Goal: Task Accomplishment & Management: Manage account settings

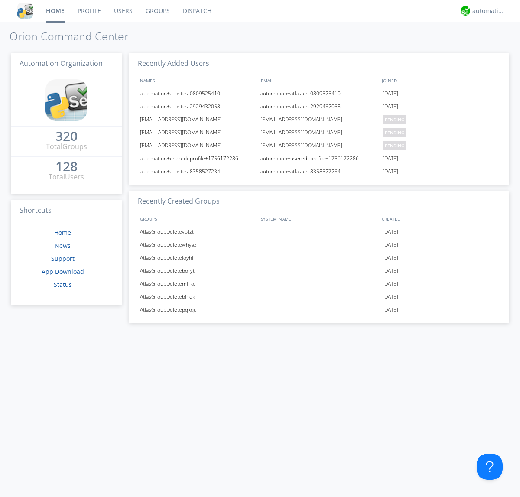
click at [157, 11] on link "Groups" at bounding box center [157, 11] width 37 height 22
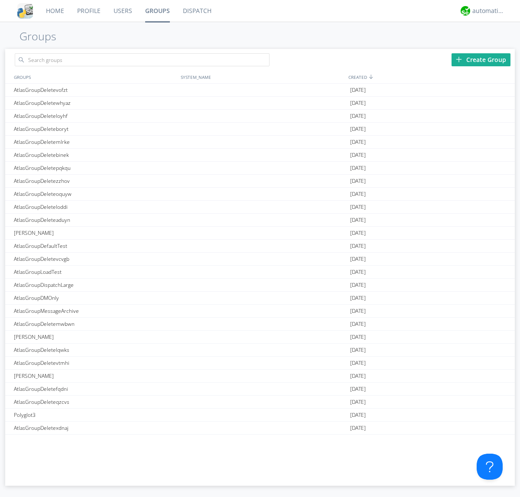
click at [481, 59] on div "Create Group" at bounding box center [481, 59] width 59 height 13
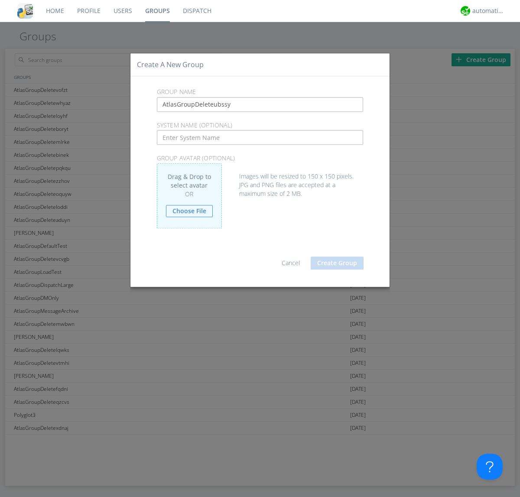
type input "AtlasGroupDeleteubssy"
click at [337, 263] on button "Create Group" at bounding box center [337, 263] width 53 height 13
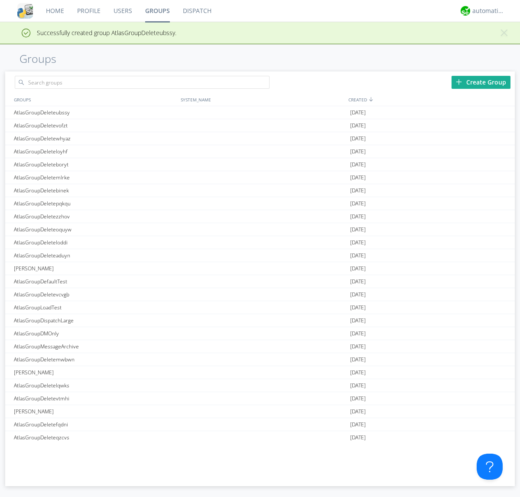
click at [157, 11] on link "Groups" at bounding box center [158, 11] width 38 height 22
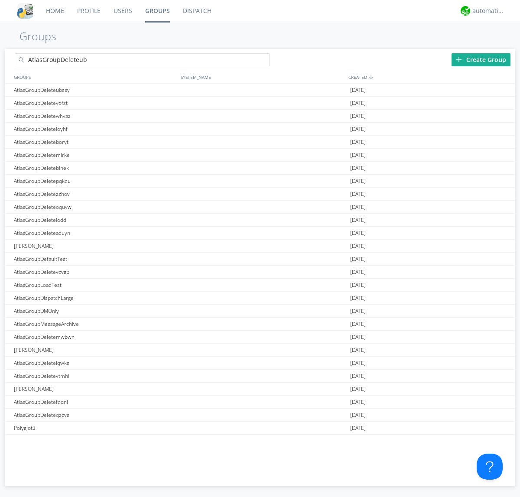
type input "AtlasGroupDeleteubssy"
click at [122, 11] on link "Users" at bounding box center [123, 11] width 32 height 22
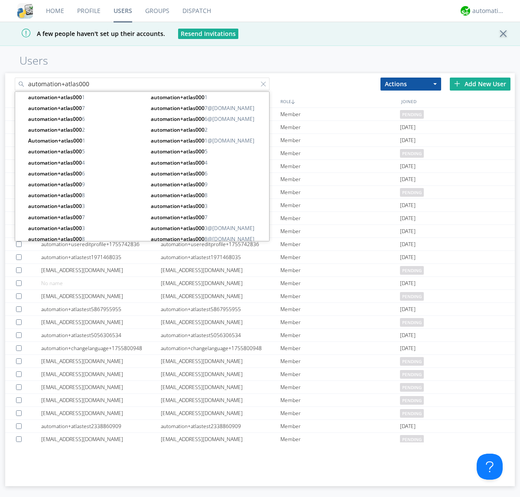
type input "automation+atlas000"
